Goal: Obtain resource: Download file/media

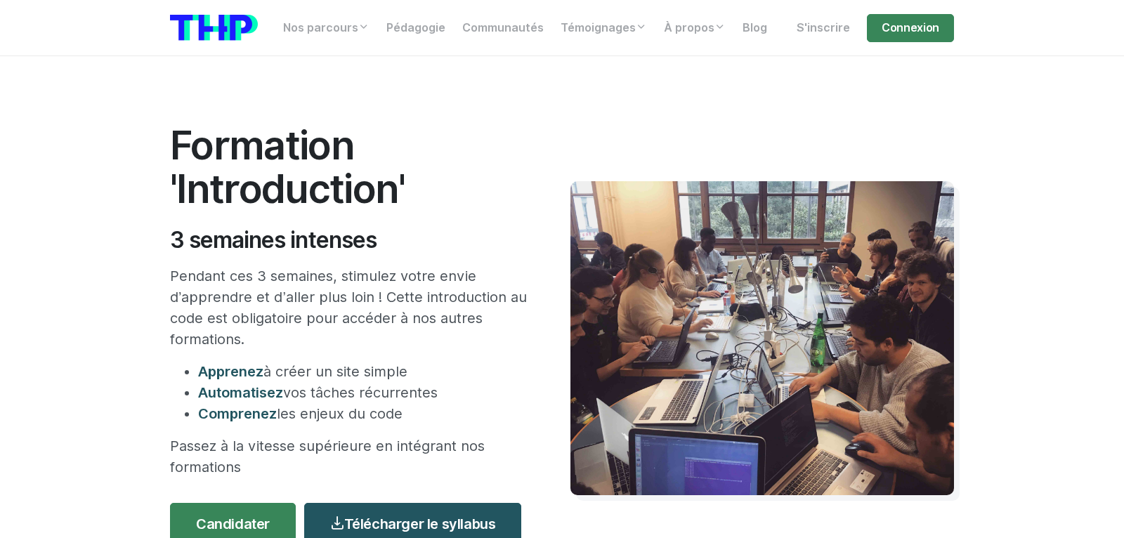
drag, startPoint x: 1124, startPoint y: 364, endPoint x: 1095, endPoint y: 143, distance: 222.5
click at [1095, 143] on section "Formation 'Introduction' 3 semaines intenses Pendant ces 3 semaines, stimulez v…" at bounding box center [562, 372] width 1124 height 632
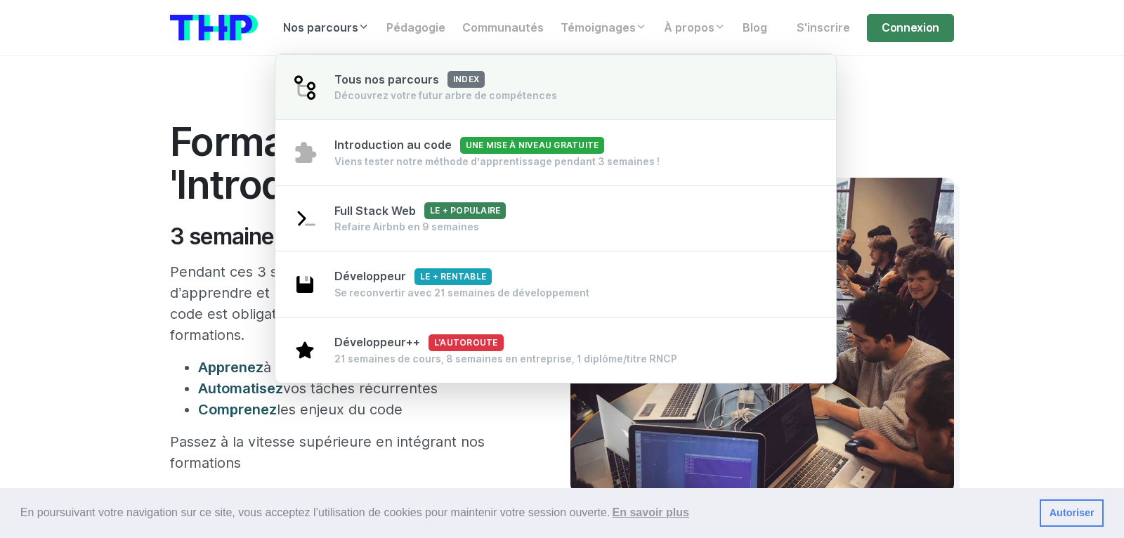
click at [365, 73] on span "Tous nos parcours index" at bounding box center [409, 79] width 150 height 13
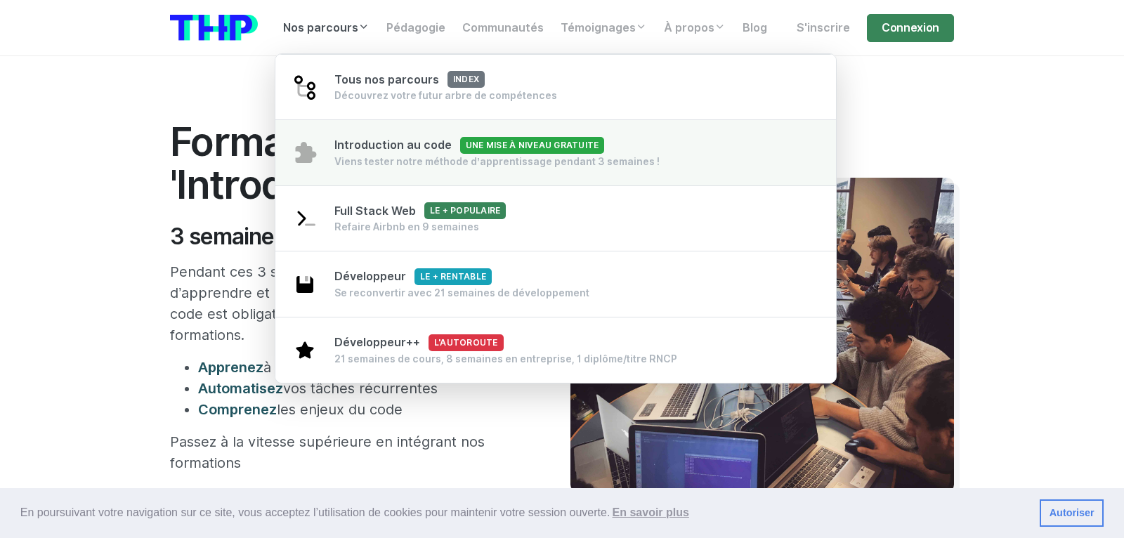
click at [375, 138] on span "Introduction au code Une mise à niveau gratuite" at bounding box center [469, 144] width 270 height 13
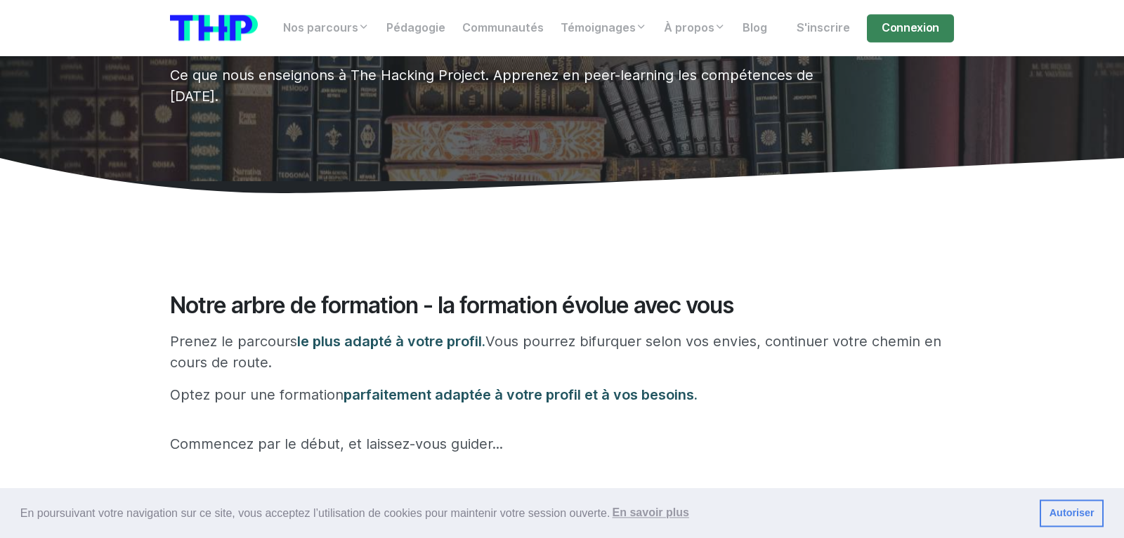
scroll to position [82, 0]
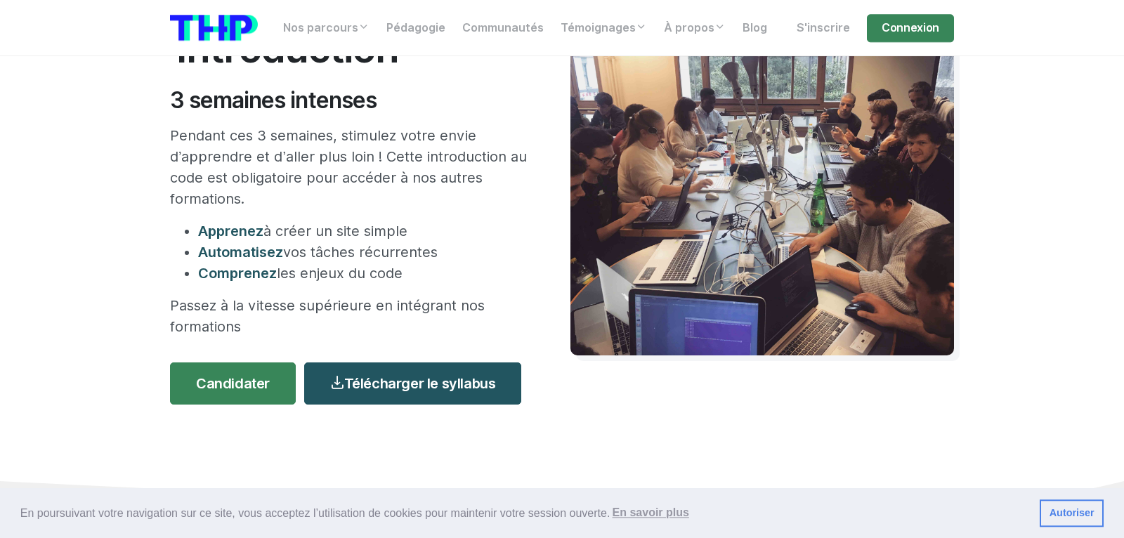
scroll to position [214, 0]
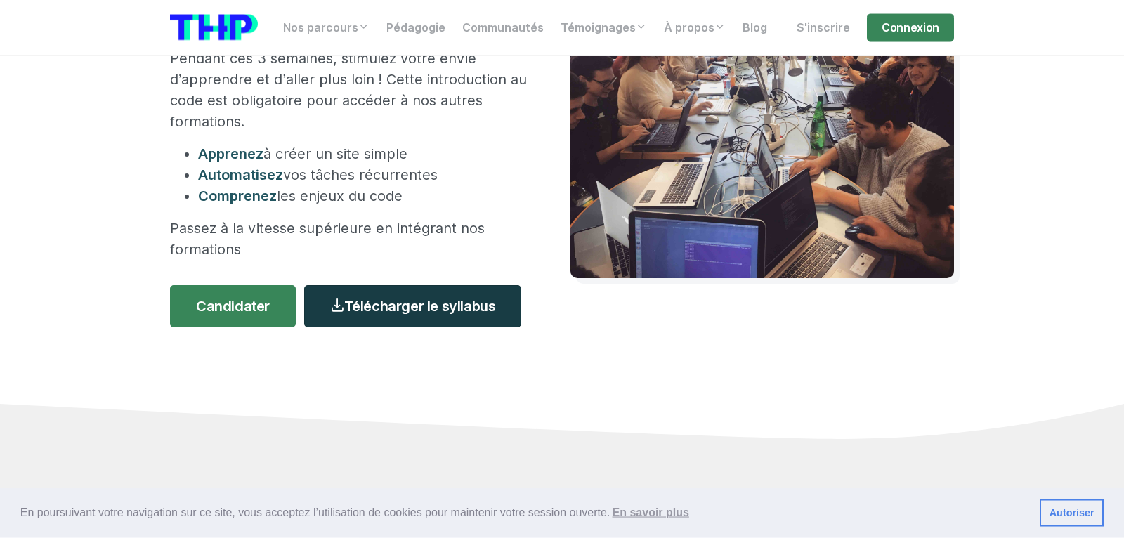
click at [347, 285] on link "Télécharger le syllabus" at bounding box center [412, 306] width 217 height 42
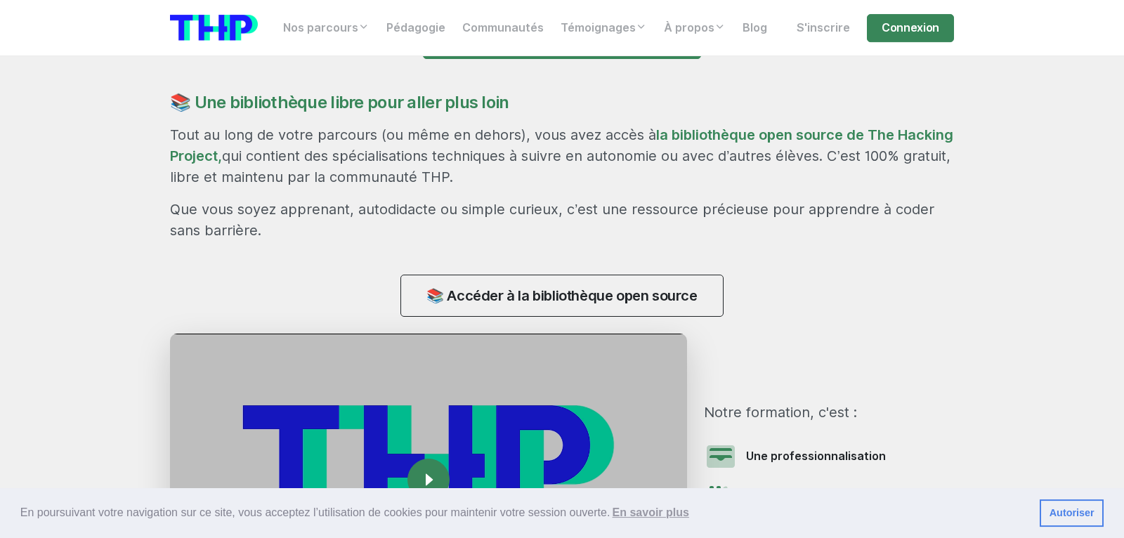
scroll to position [1177, 0]
